Goal: Transaction & Acquisition: Purchase product/service

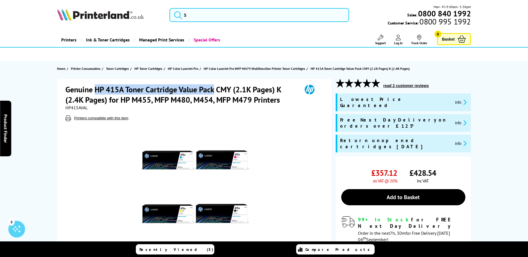
drag, startPoint x: 97, startPoint y: 89, endPoint x: 213, endPoint y: 86, distance: 115.8
click at [213, 86] on h1 "Genuine HP 415A Toner Cartridge Value Pack CMY (2.1K Pages) K (2.4K Pages) for …" at bounding box center [180, 94] width 231 height 21
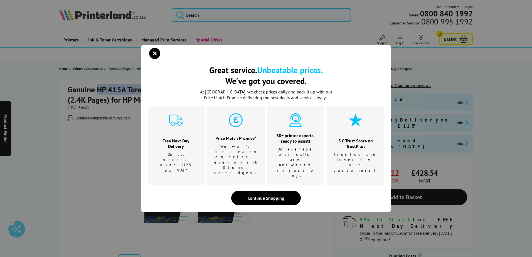
copy h1 "HP 415A Toner Cartridge Value Pack"
click at [158, 59] on icon "close modal" at bounding box center [154, 53] width 11 height 11
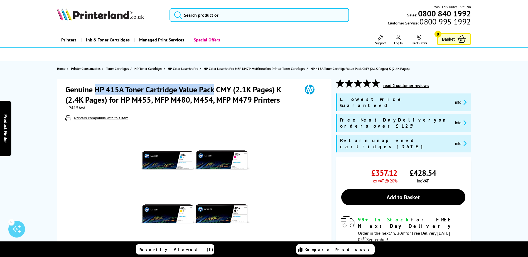
click at [95, 92] on h1 "Genuine HP 415A Toner Cartridge Value Pack CMY (2.1K Pages) K (2.4K Pages) for …" at bounding box center [180, 94] width 231 height 21
drag, startPoint x: 95, startPoint y: 91, endPoint x: 216, endPoint y: 91, distance: 120.7
click at [216, 91] on h1 "Genuine HP 415A Toner Cartridge Value Pack CMY (2.1K Pages) K (2.4K Pages) for …" at bounding box center [180, 94] width 231 height 21
copy h1 "HP 415A Toner Cartridge Value Pack"
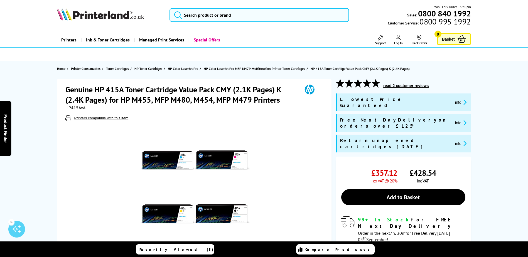
click at [92, 87] on h1 "Genuine HP 415A Toner Cartridge Value Pack CMY (2.1K Pages) K (2.4K Pages) for …" at bounding box center [180, 94] width 231 height 21
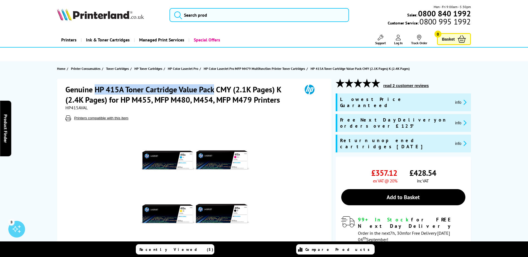
drag, startPoint x: 95, startPoint y: 88, endPoint x: 214, endPoint y: 90, distance: 119.9
click at [214, 90] on h1 "Genuine HP 415A Toner Cartridge Value Pack CMY (2.1K Pages) K (2.4K Pages) for …" at bounding box center [180, 94] width 231 height 21
copy h1 "HP 415A Toner Cartridge Value Pack"
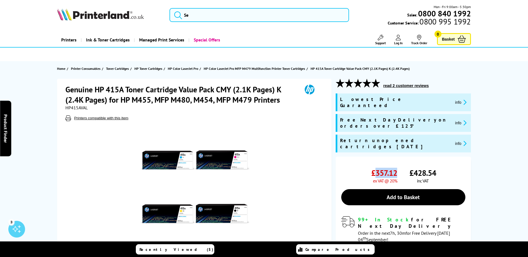
drag, startPoint x: 375, startPoint y: 155, endPoint x: 396, endPoint y: 154, distance: 21.7
click at [396, 168] on span "£357.12" at bounding box center [384, 173] width 26 height 10
copy span "357.12"
